Goal: Task Accomplishment & Management: Manage account settings

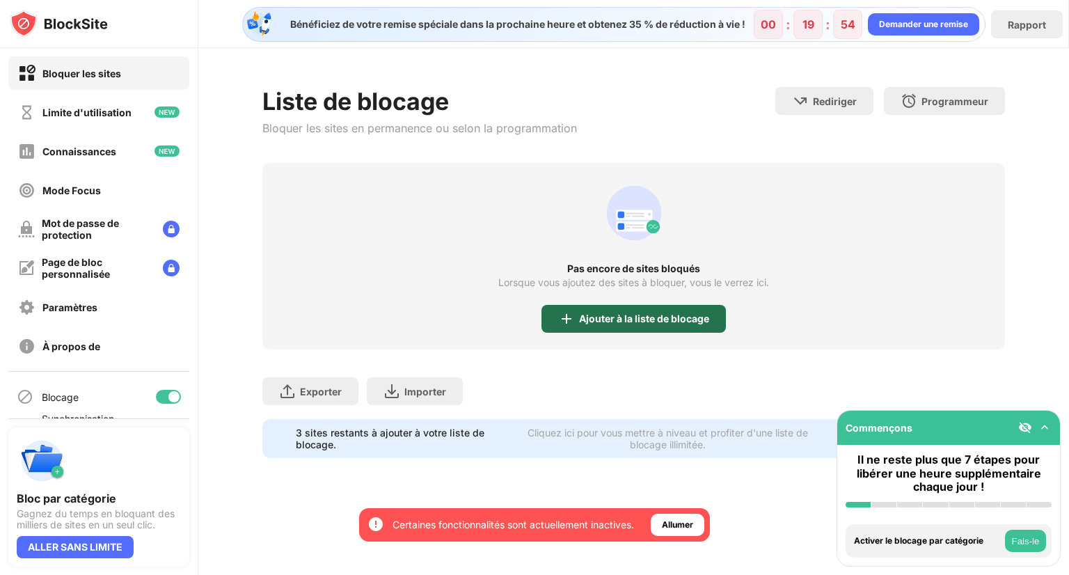
click at [589, 314] on font "Ajouter à la liste de blocage" at bounding box center [644, 318] width 130 height 12
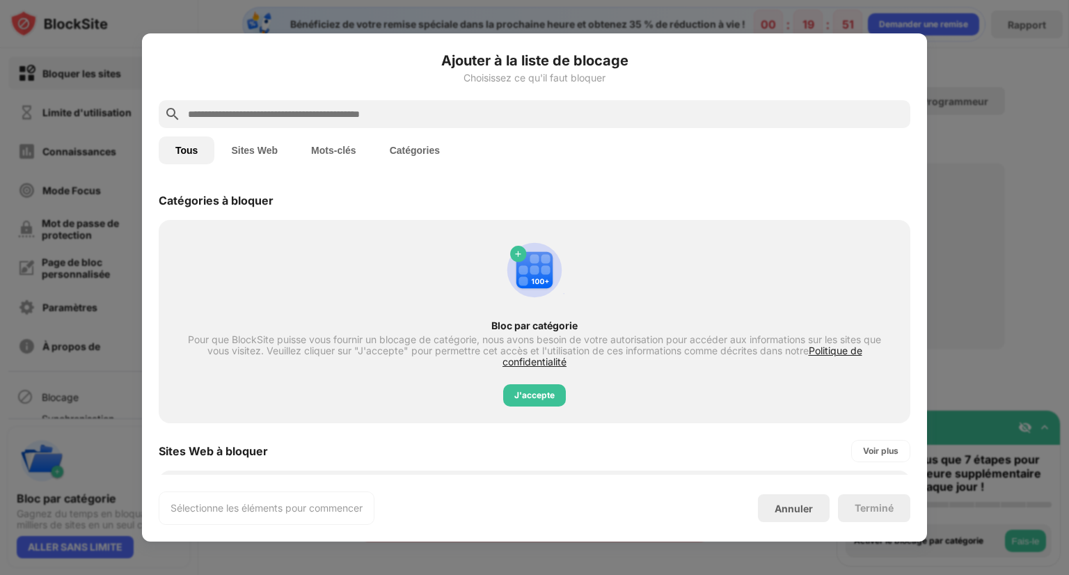
click at [443, 152] on button "Catégories" at bounding box center [414, 150] width 83 height 28
click at [429, 156] on button "Catégories" at bounding box center [414, 150] width 83 height 28
drag, startPoint x: 429, startPoint y: 156, endPoint x: 557, endPoint y: 496, distance: 363.2
click at [557, 496] on div "Ajouter à la liste de blocage Choisissez ce qu'il faut bloquer Tous Sites Web M…" at bounding box center [534, 287] width 751 height 474
click at [548, 388] on div "J'accepte" at bounding box center [534, 395] width 40 height 14
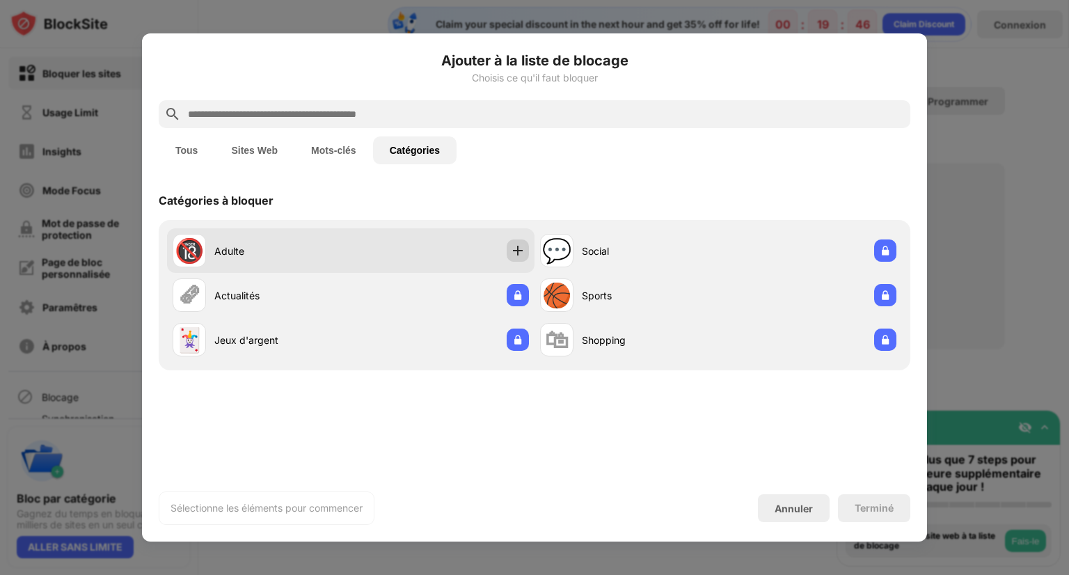
click at [520, 255] on img at bounding box center [518, 250] width 14 height 14
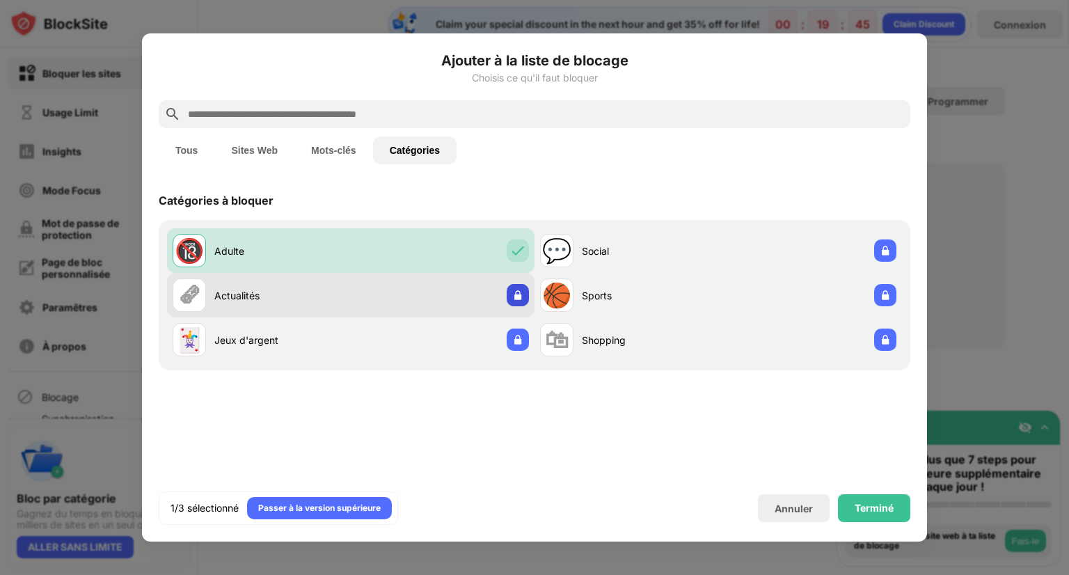
click at [515, 293] on img at bounding box center [518, 295] width 14 height 14
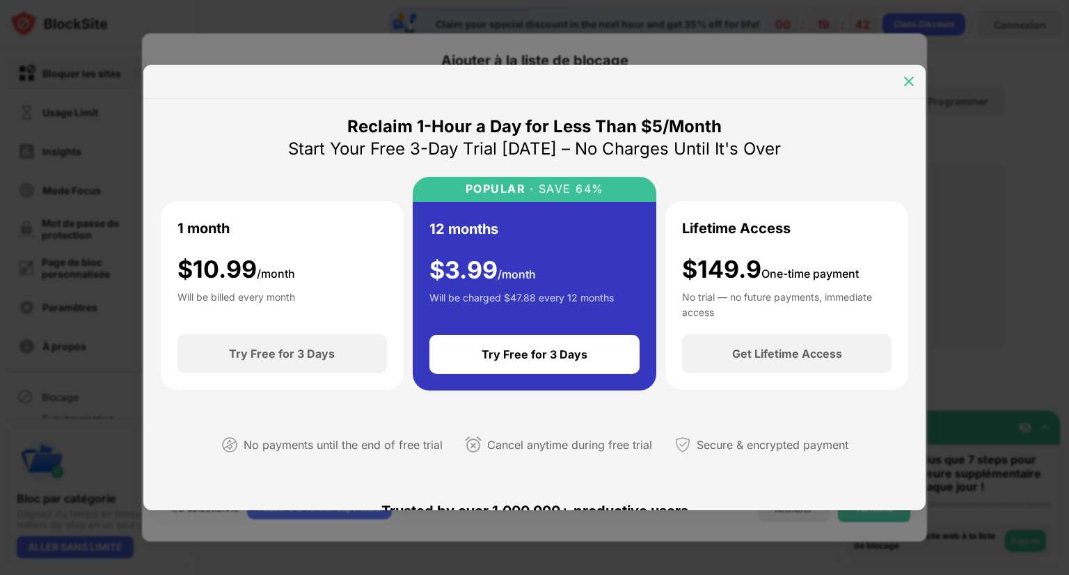
click at [906, 74] on img at bounding box center [909, 81] width 14 height 14
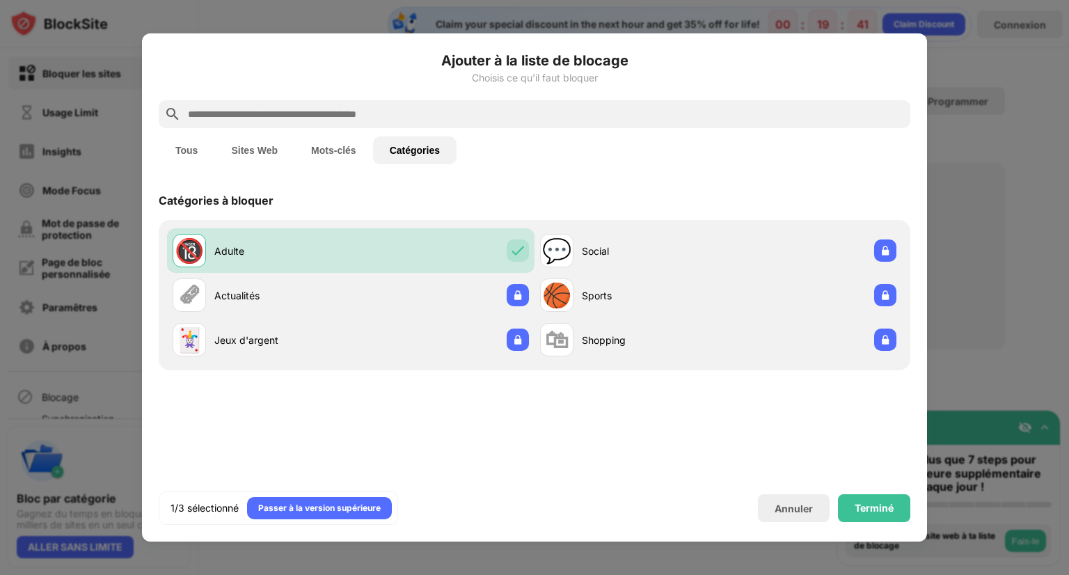
click at [223, 148] on button "Sites Web" at bounding box center [254, 150] width 80 height 28
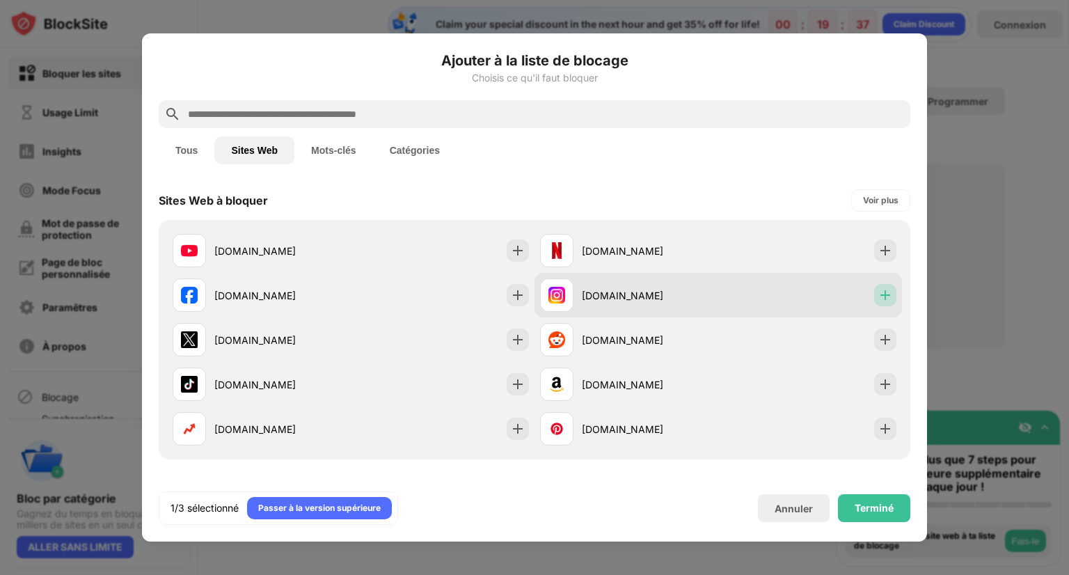
click at [879, 298] on img at bounding box center [885, 295] width 14 height 14
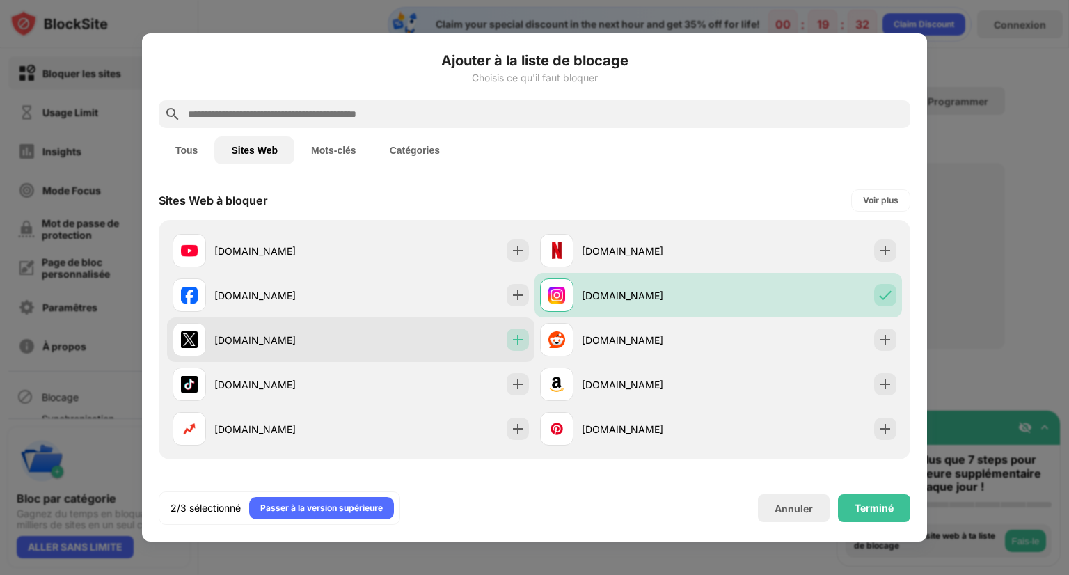
click at [506, 339] on div at bounding box center [517, 339] width 22 height 22
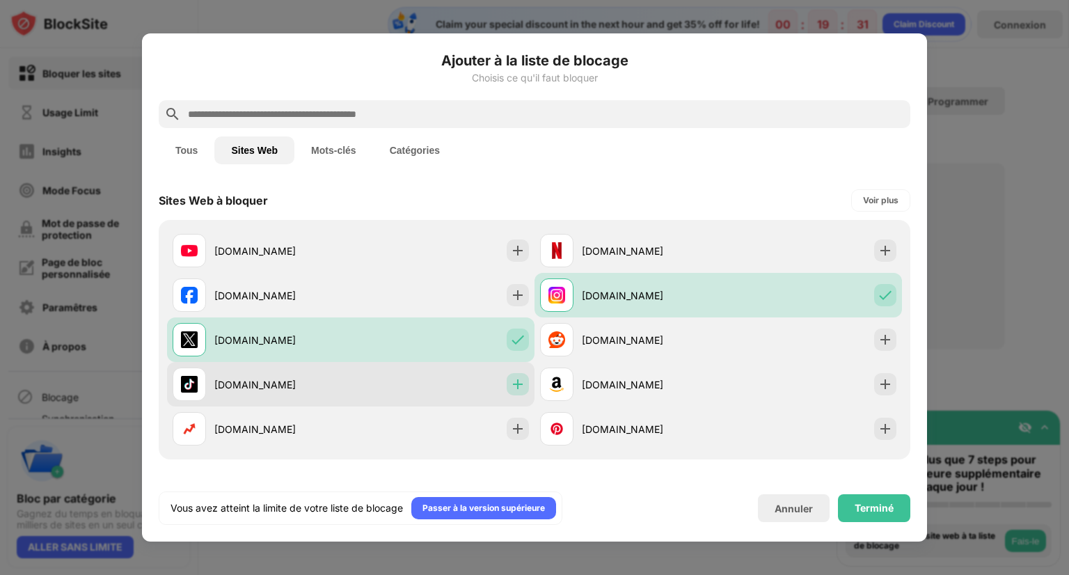
click at [515, 375] on div at bounding box center [517, 384] width 22 height 22
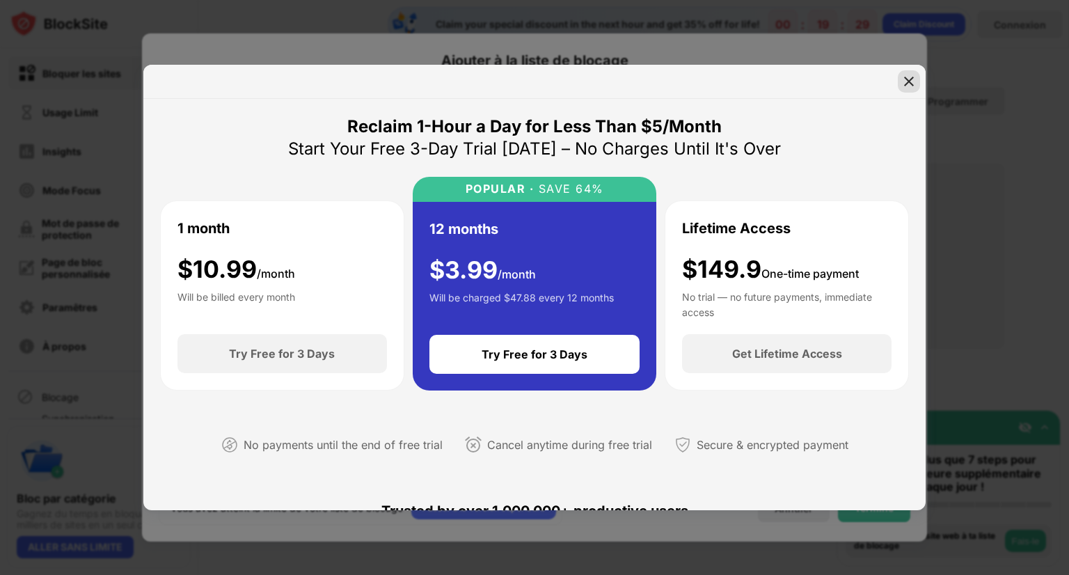
click at [910, 83] on img at bounding box center [909, 81] width 14 height 14
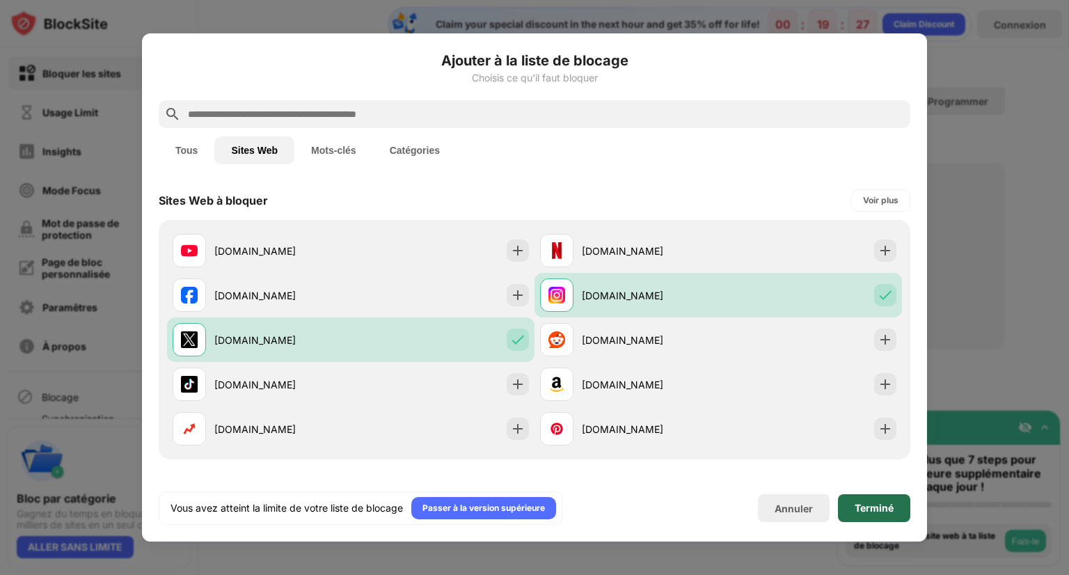
click at [863, 503] on div "Terminé" at bounding box center [873, 507] width 39 height 11
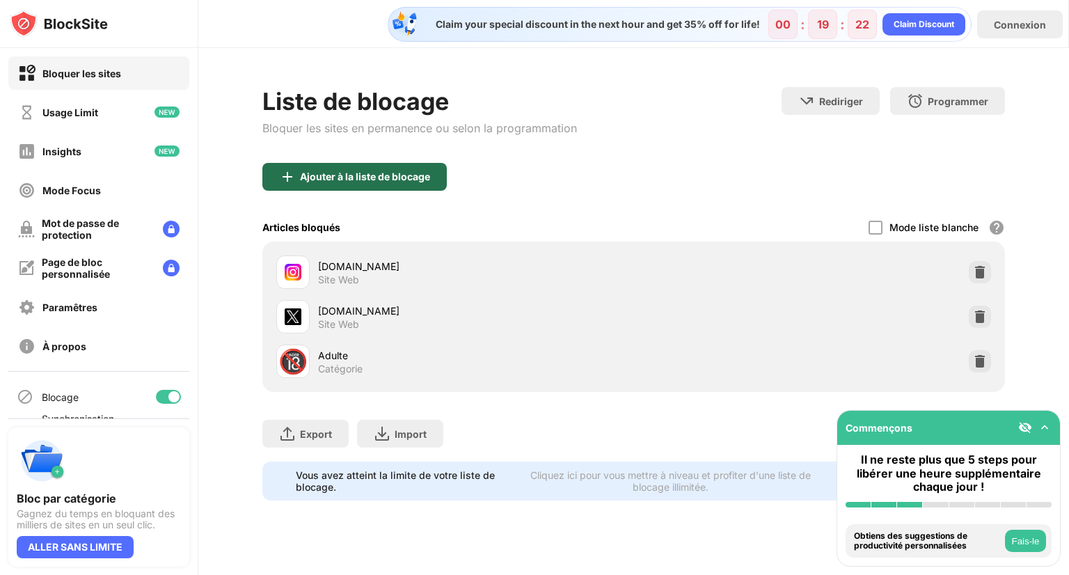
click at [347, 171] on div "Ajouter à la liste de blocage" at bounding box center [365, 176] width 130 height 11
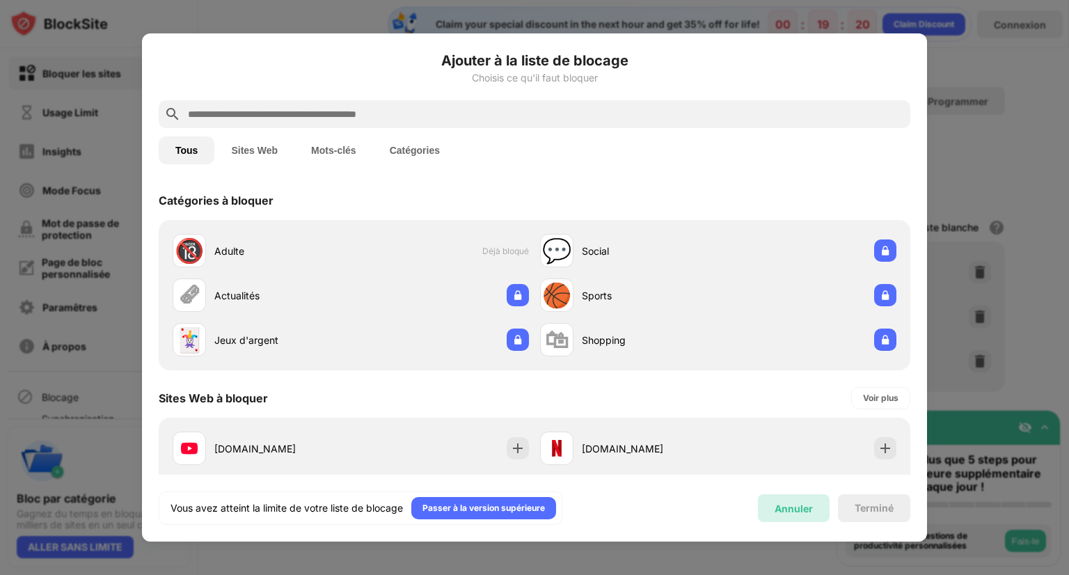
click at [819, 504] on div "Annuler" at bounding box center [794, 508] width 72 height 28
